Goal: Navigation & Orientation: Find specific page/section

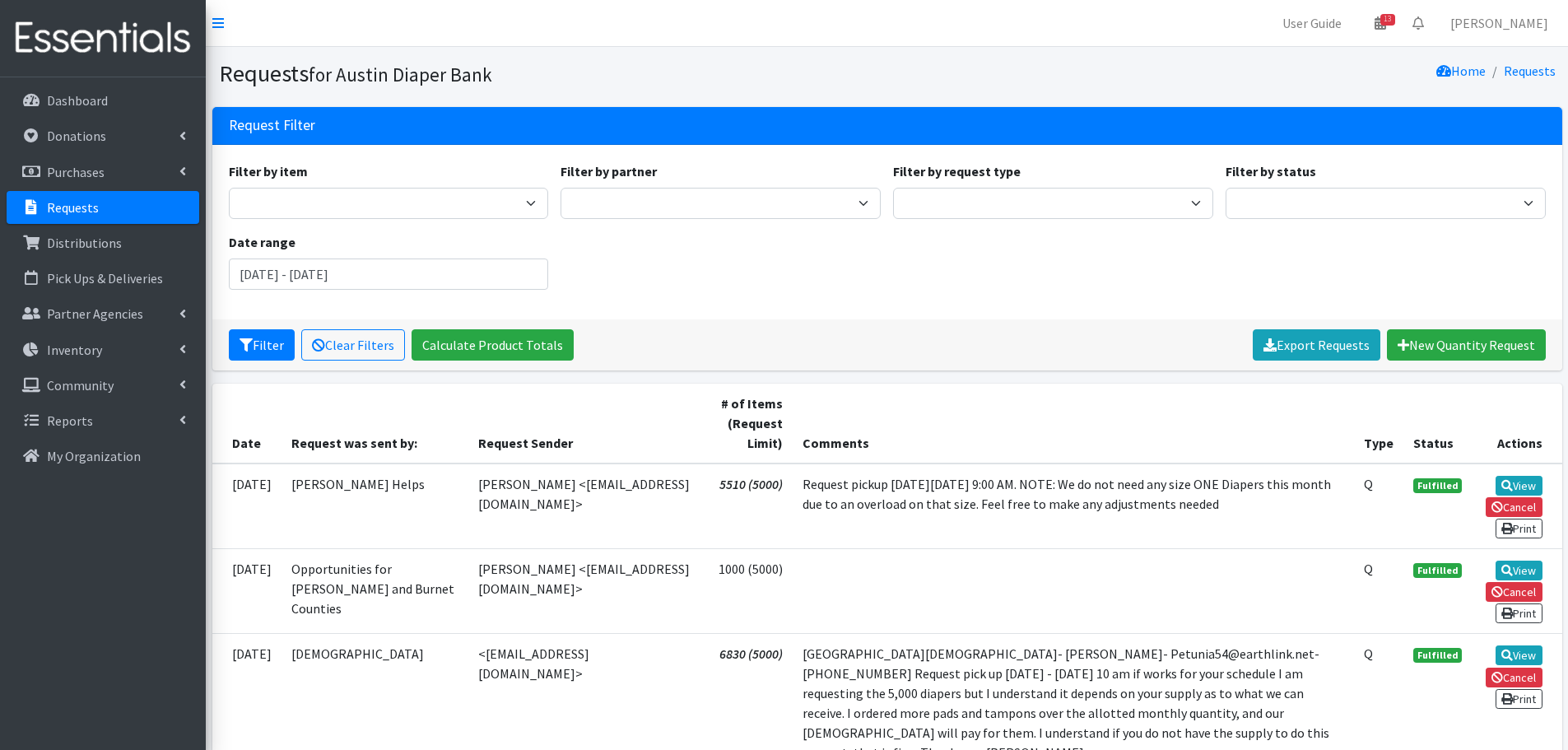
click at [43, 217] on link "Requests" at bounding box center [103, 207] width 192 height 33
click at [69, 217] on link "Requests" at bounding box center [103, 207] width 192 height 33
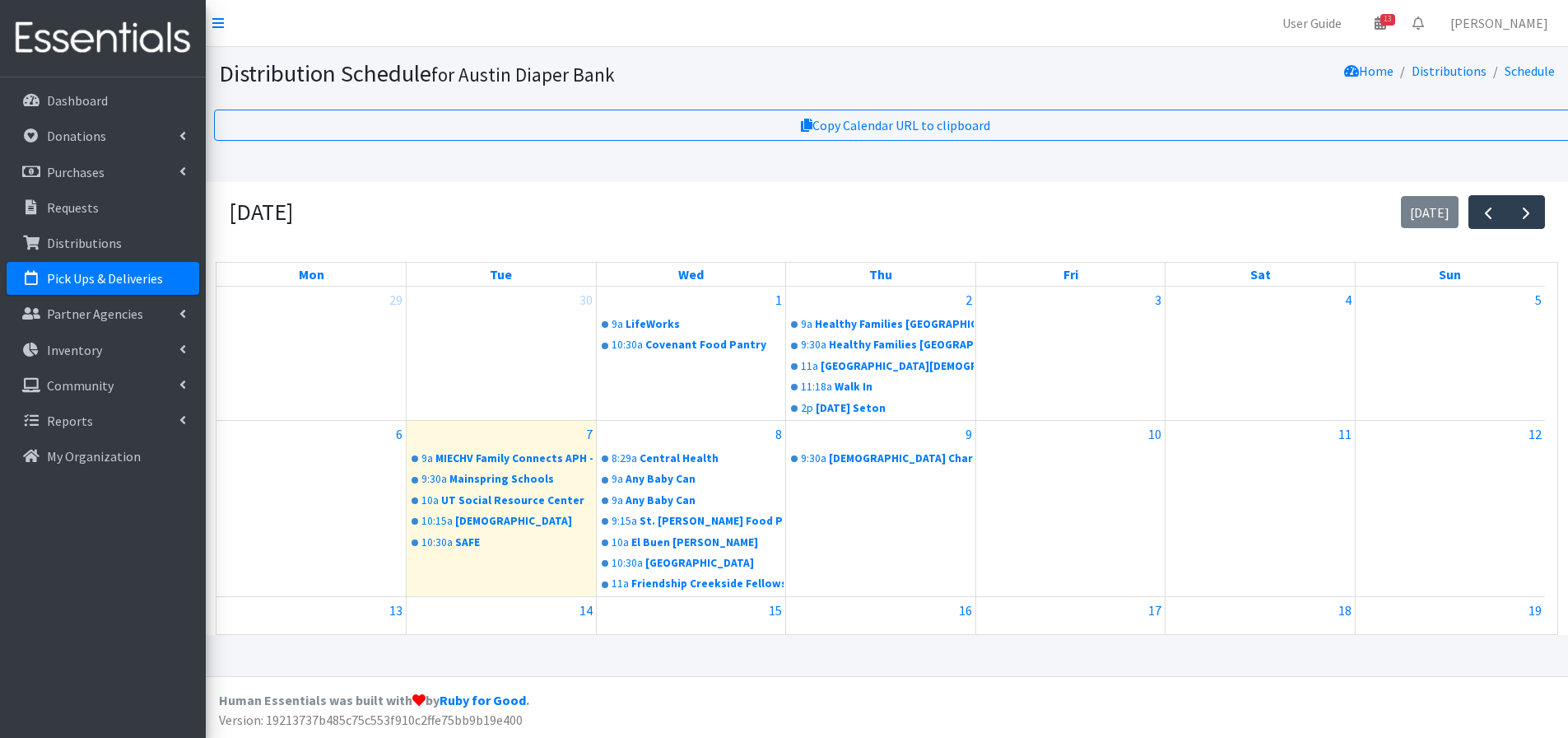
click at [90, 273] on p "Pick Ups & Deliveries" at bounding box center [105, 278] width 116 height 16
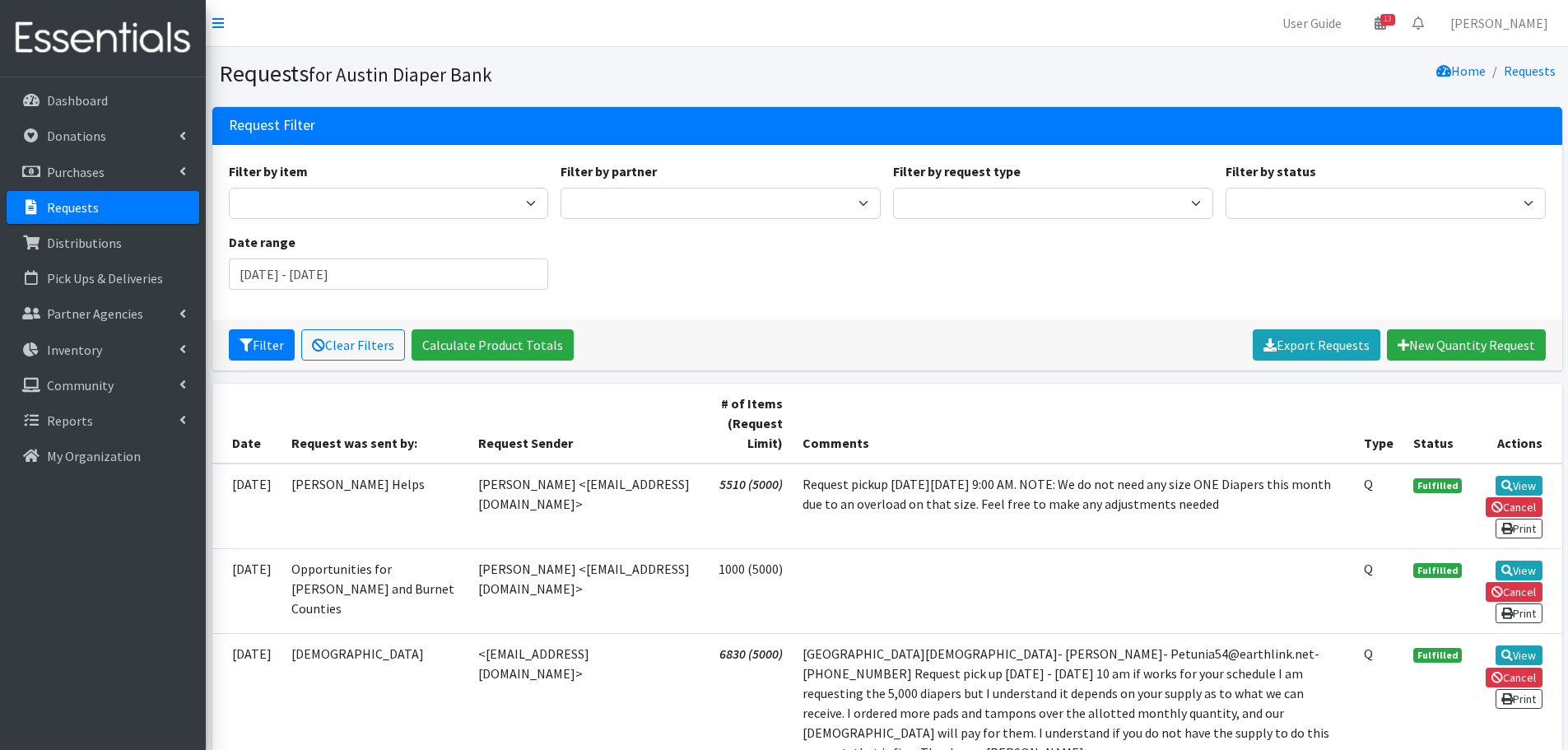
click at [49, 204] on p "Requests" at bounding box center [73, 206] width 52 height 16
